Goal: Check status: Check status

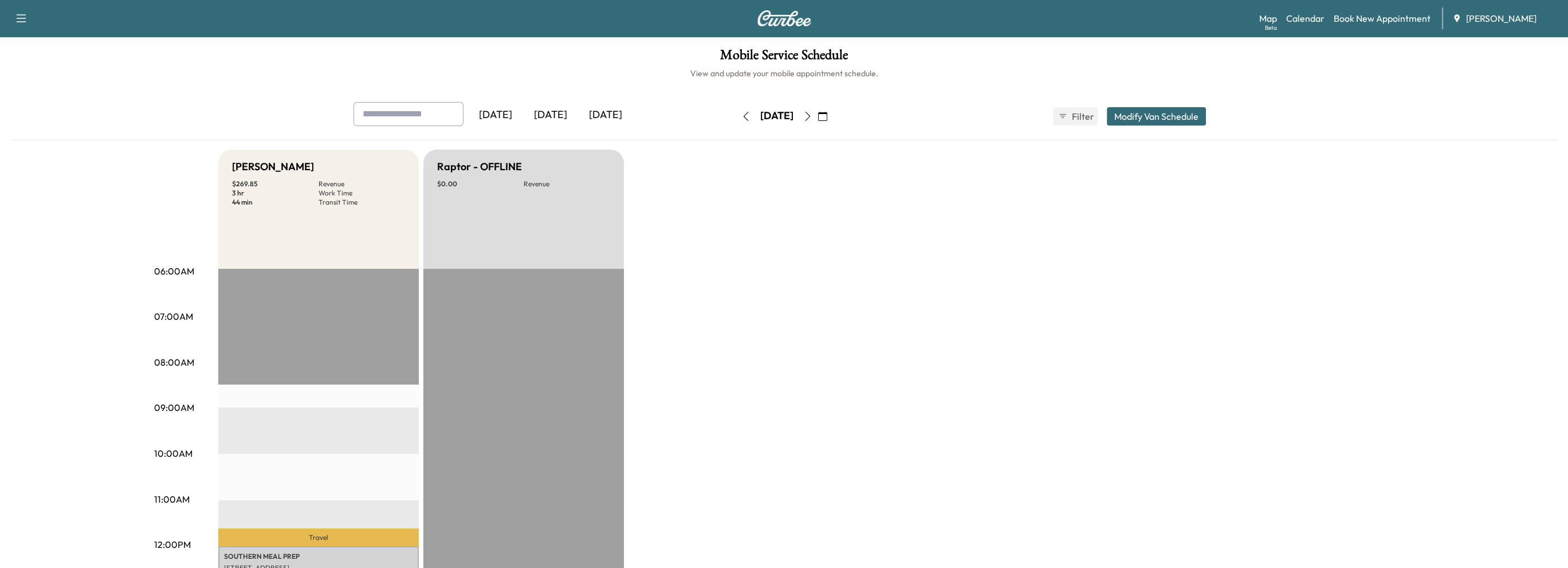
click at [827, 114] on icon "button" at bounding box center [822, 116] width 9 height 9
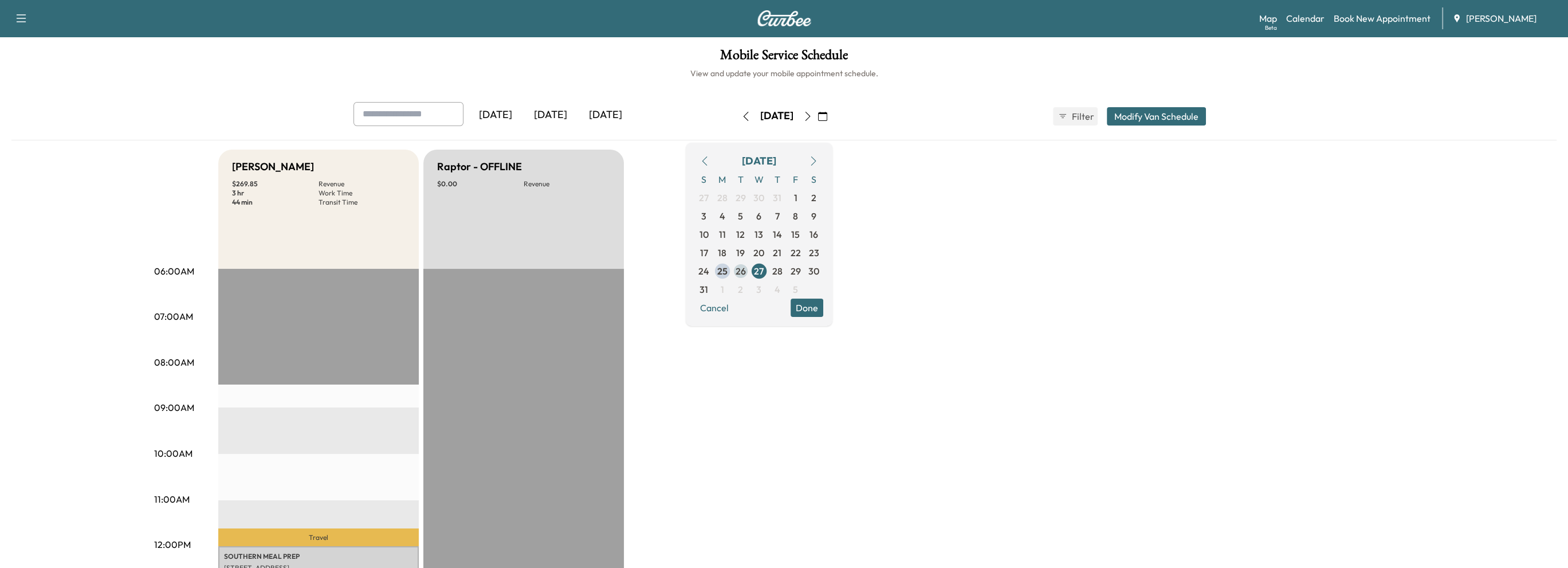
click at [746, 273] on span "26" at bounding box center [741, 270] width 10 height 14
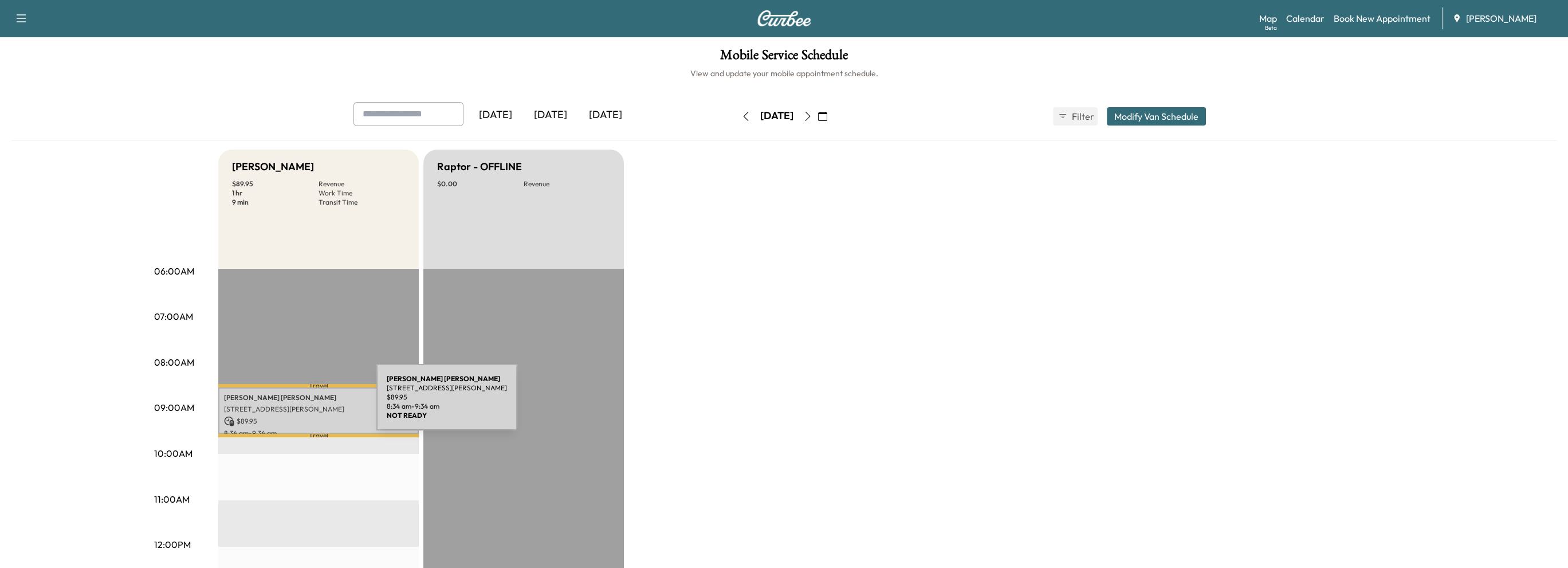
click at [290, 405] on p "[STREET_ADDRESS][PERSON_NAME]" at bounding box center [318, 409] width 189 height 9
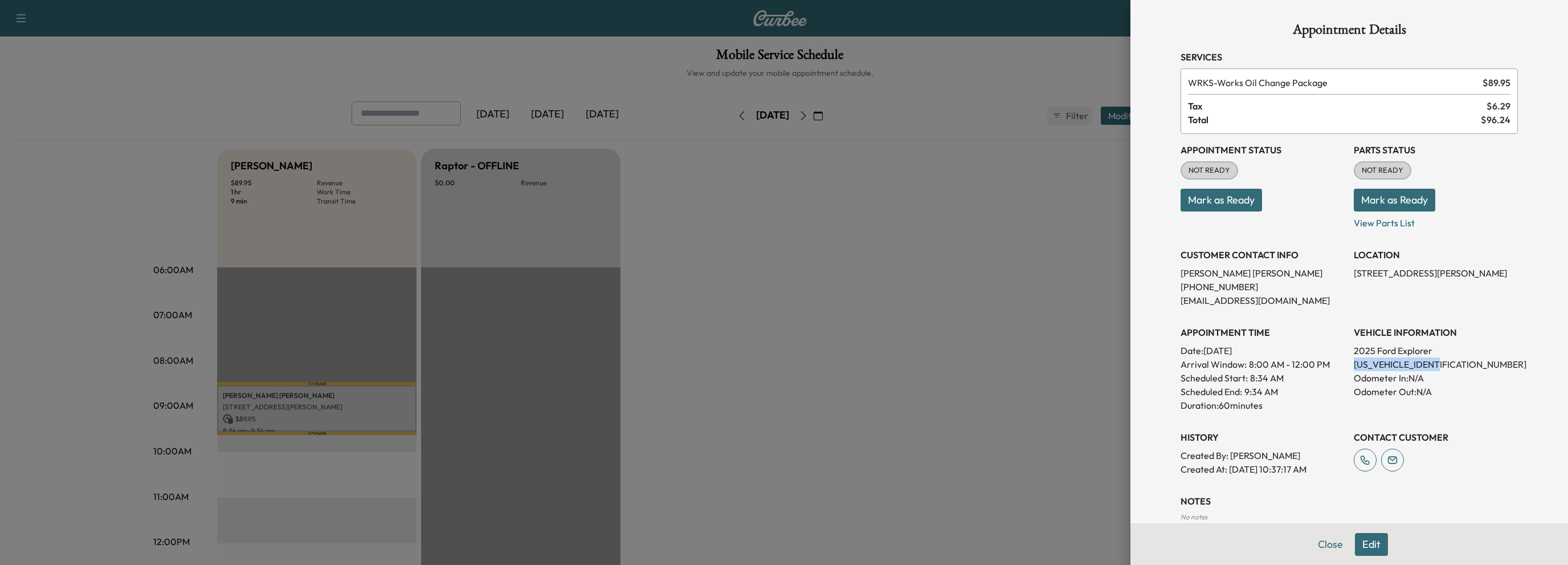
drag, startPoint x: 1344, startPoint y: 360, endPoint x: 1429, endPoint y: 370, distance: 85.6
click at [1449, 368] on div "Appointment Status NOT READY Mark as Ready Parts Status NOT READY Mark as Ready…" at bounding box center [1350, 305] width 338 height 342
copy p "1FMUK7DH7SGA08543"
